Goal: Obtain resource: Download file/media

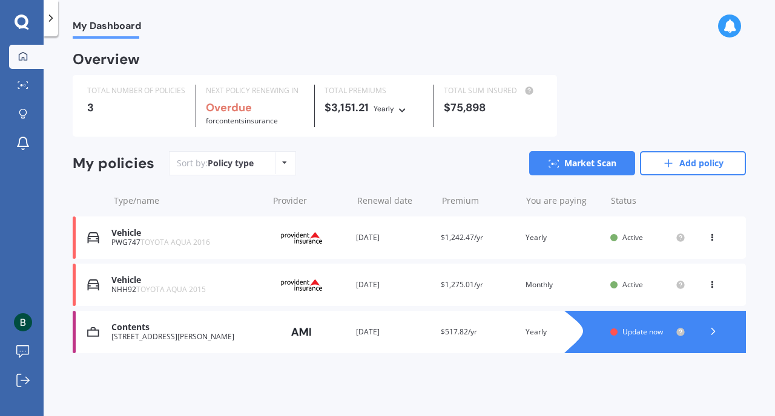
click at [211, 233] on div "Vehicle" at bounding box center [186, 233] width 150 height 10
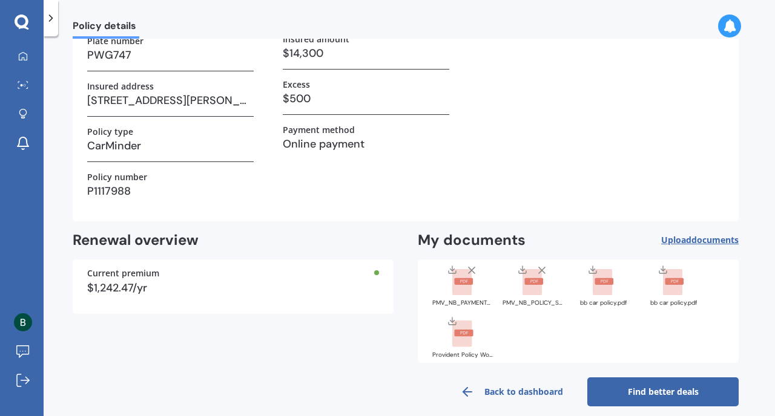
scroll to position [143, 0]
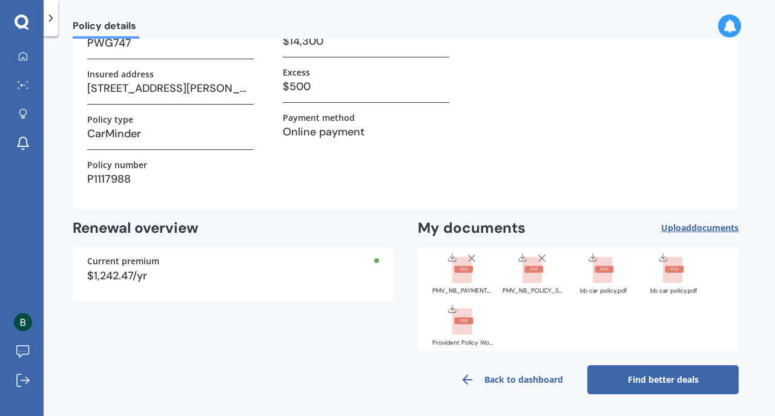
click at [531, 276] on rect at bounding box center [531, 270] width 19 height 27
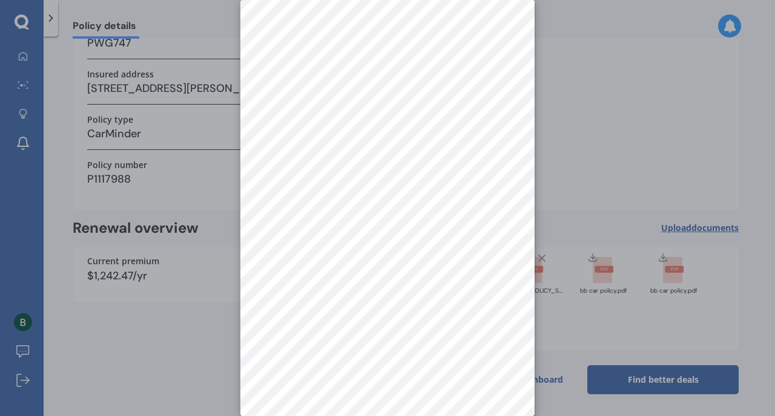
scroll to position [0, 0]
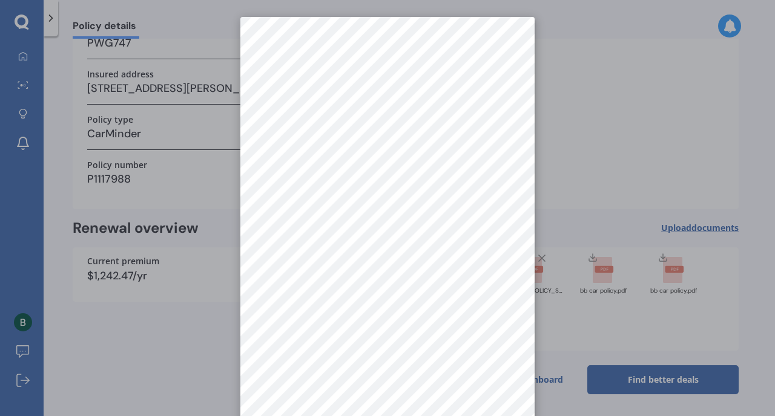
click at [600, 125] on div at bounding box center [387, 208] width 775 height 416
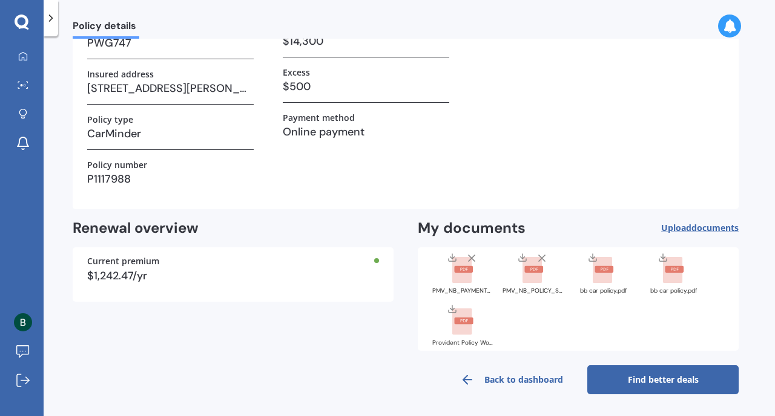
click at [522, 256] on line at bounding box center [522, 256] width 0 height 5
click at [35, 54] on link "My Dashboard" at bounding box center [26, 57] width 35 height 24
